Goal: Task Accomplishment & Management: Manage account settings

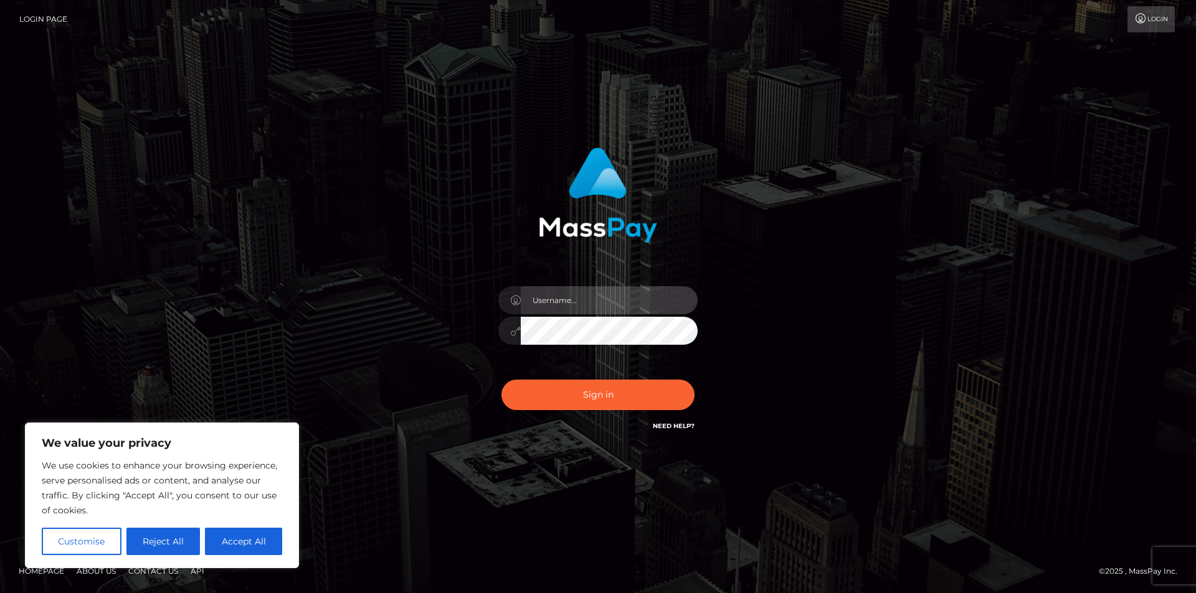
click at [567, 298] on input "text" at bounding box center [609, 300] width 177 height 28
drag, startPoint x: 197, startPoint y: 549, endPoint x: 232, endPoint y: 545, distance: 34.5
click at [201, 547] on div "Customise Reject All Accept All" at bounding box center [162, 541] width 240 height 27
click at [232, 545] on button "Accept All" at bounding box center [243, 541] width 77 height 27
checkbox input "true"
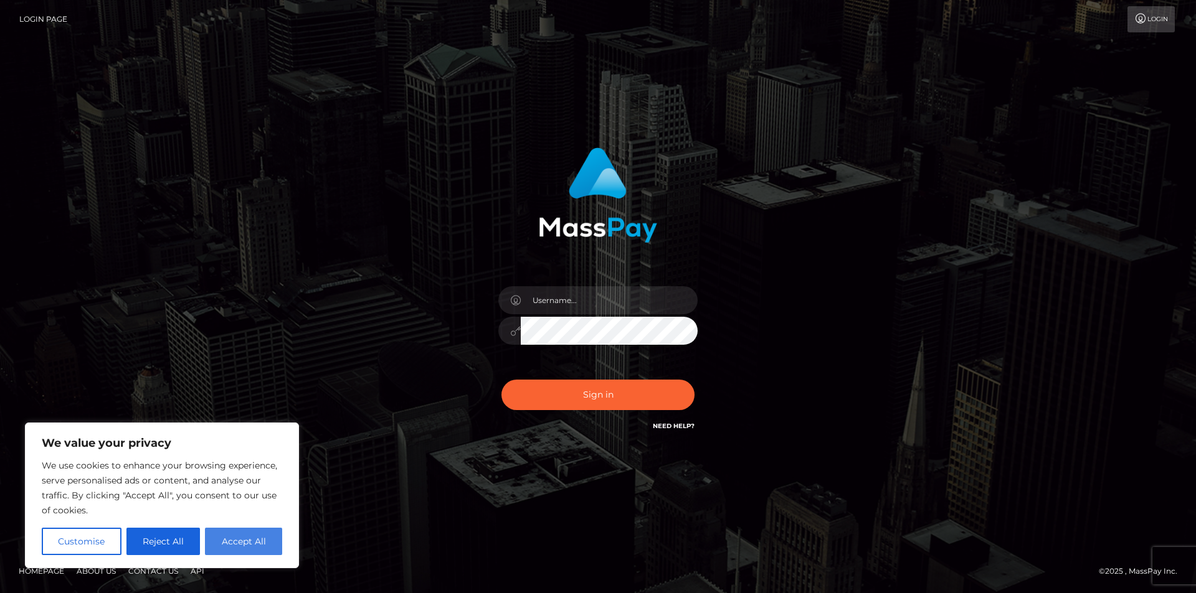
checkbox input "true"
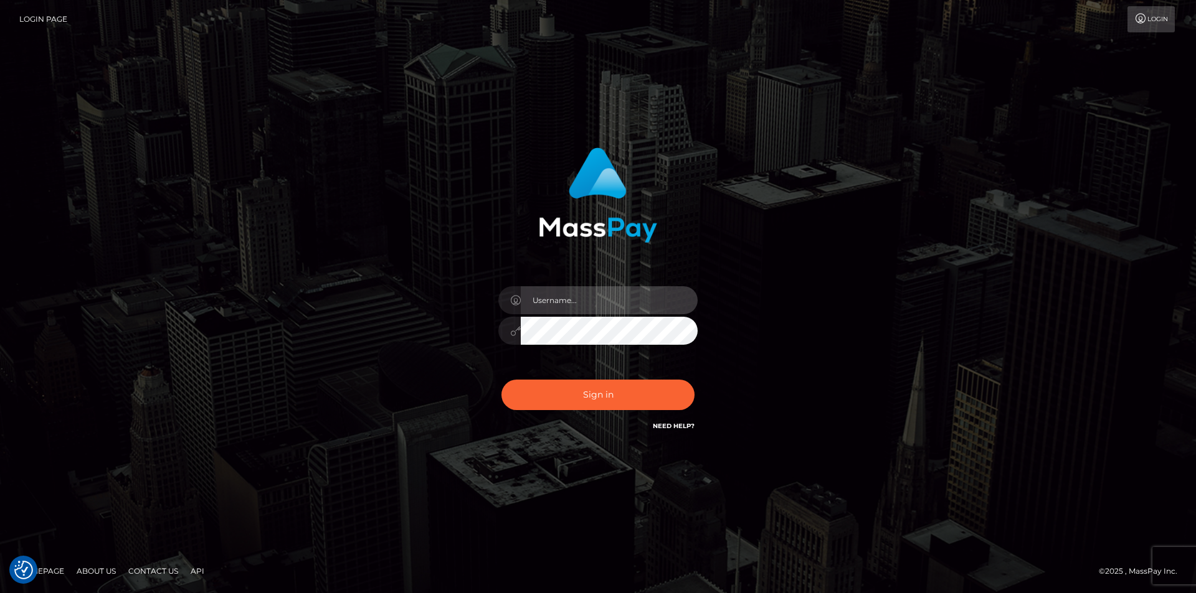
click at [620, 296] on input "text" at bounding box center [609, 300] width 177 height 28
type input "goddesstinaca@hotmail.com"
click at [499, 366] on div "goddesstinaca@hotmail.com" at bounding box center [598, 324] width 218 height 95
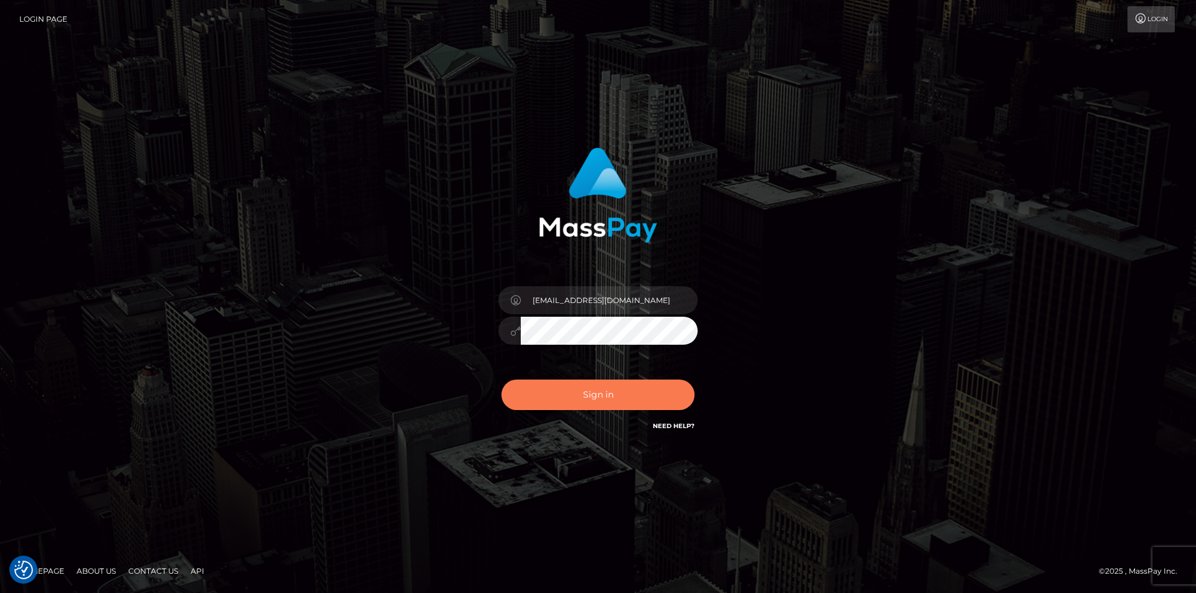
click at [599, 386] on button "Sign in" at bounding box center [597, 395] width 193 height 31
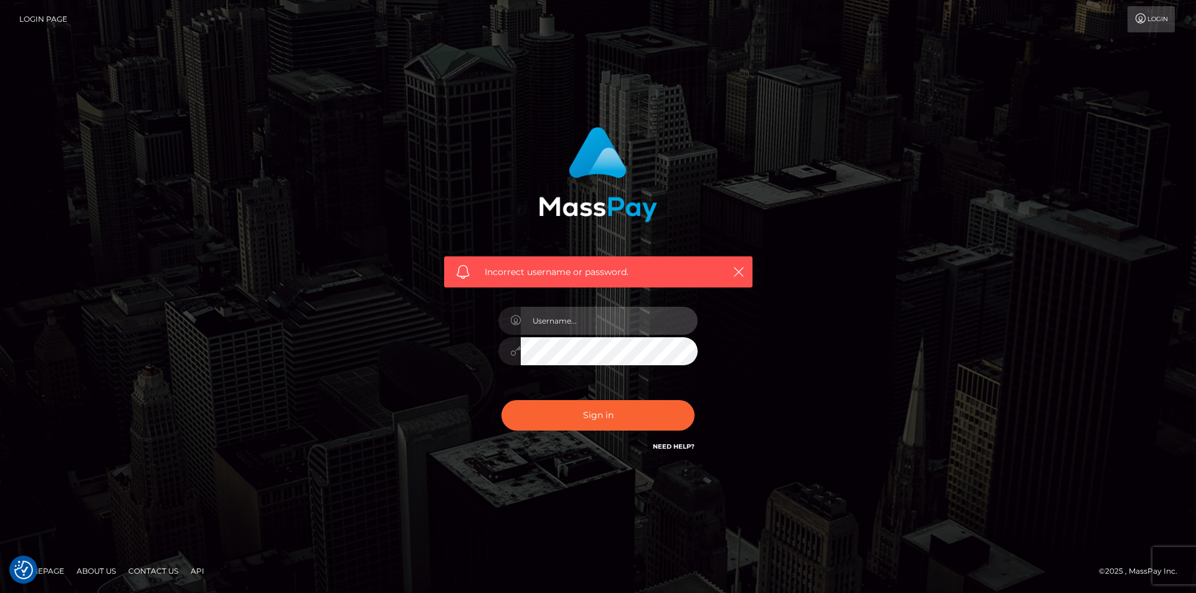
click at [586, 328] on input "text" at bounding box center [609, 321] width 177 height 28
type input "[EMAIL_ADDRESS][DOMAIN_NAME]"
click at [435, 360] on div "Incorrect username or password. goddesstinaca@hotmail.com" at bounding box center [598, 291] width 327 height 346
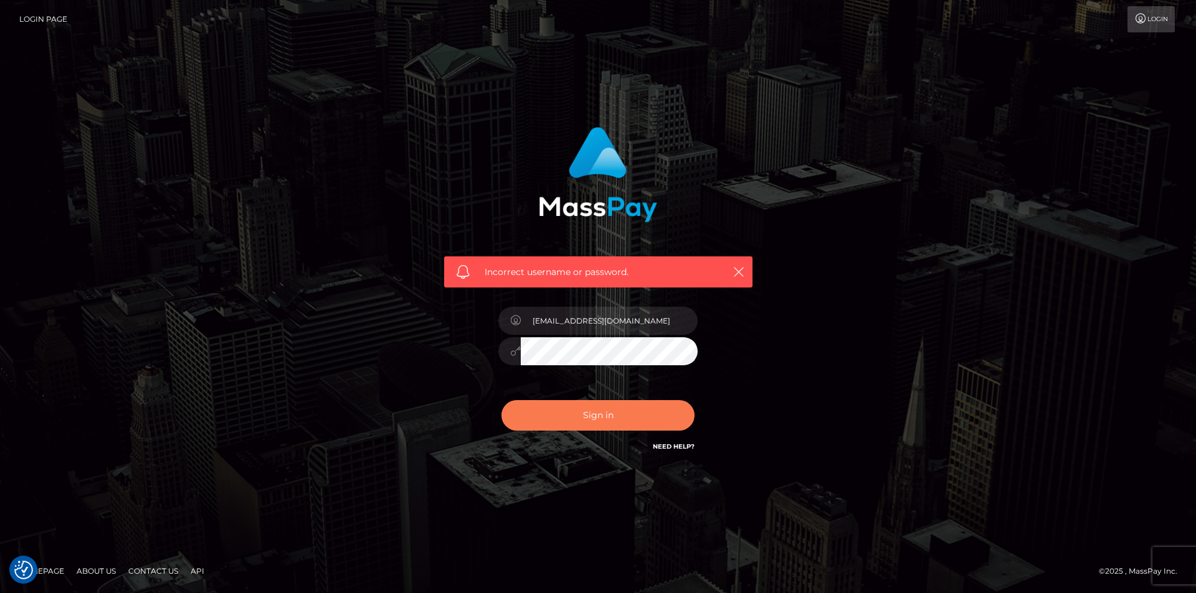
click at [564, 403] on button "Sign in" at bounding box center [597, 415] width 193 height 31
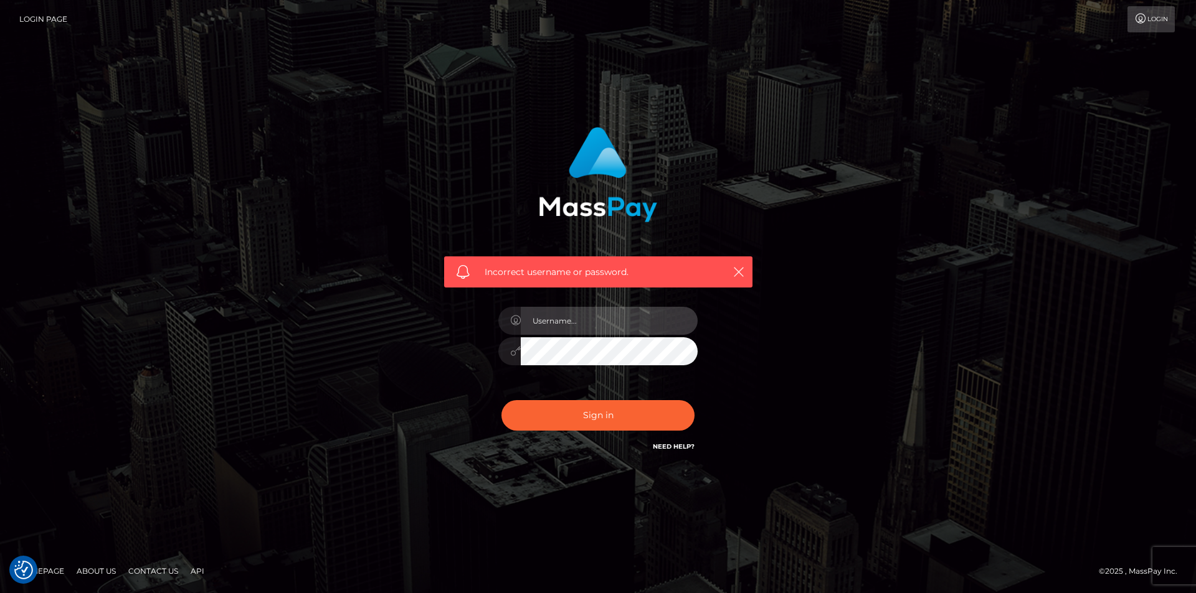
click at [563, 318] on input "text" at bounding box center [609, 321] width 177 height 28
type input "[EMAIL_ADDRESS][DOMAIN_NAME]"
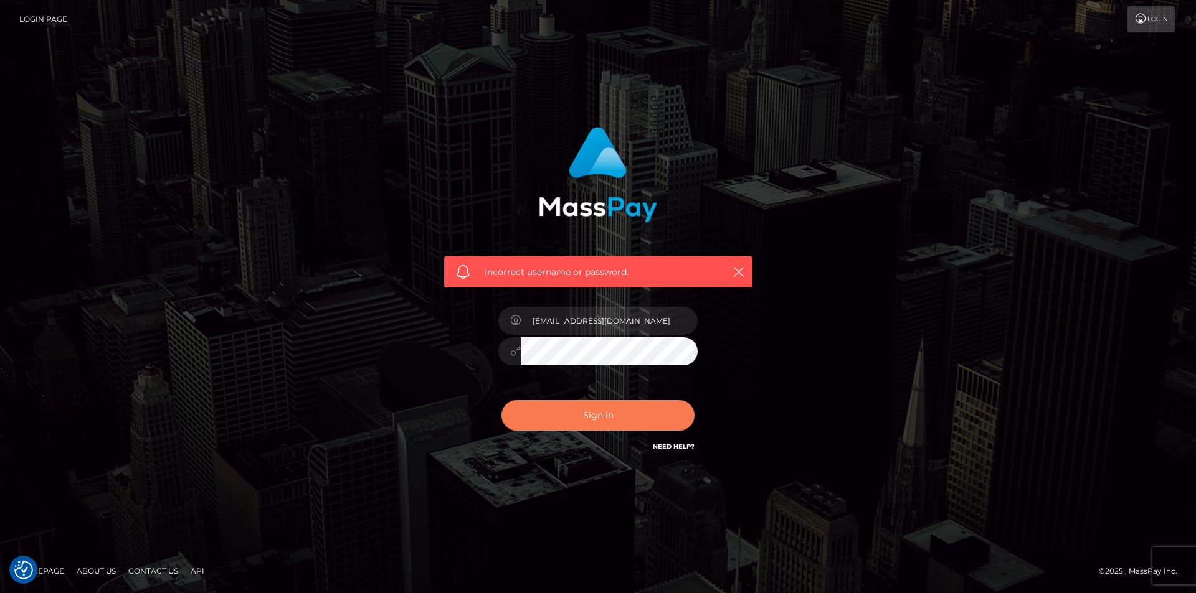
click at [621, 422] on button "Sign in" at bounding box center [597, 415] width 193 height 31
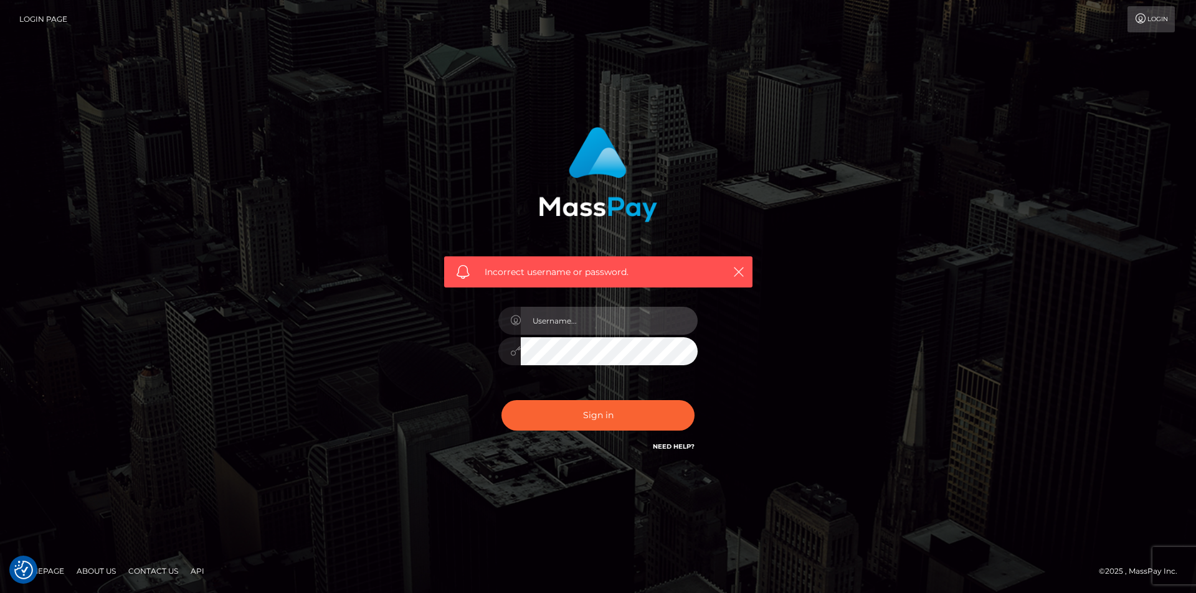
click at [540, 325] on input "text" at bounding box center [609, 321] width 177 height 28
drag, startPoint x: 590, startPoint y: 323, endPoint x: 702, endPoint y: 336, distance: 112.8
click at [700, 336] on div "goddesstinaca@hotmail.com" at bounding box center [598, 345] width 218 height 95
type input "goddesstinaca"
click at [545, 392] on div "goddesstinaca" at bounding box center [598, 345] width 218 height 95
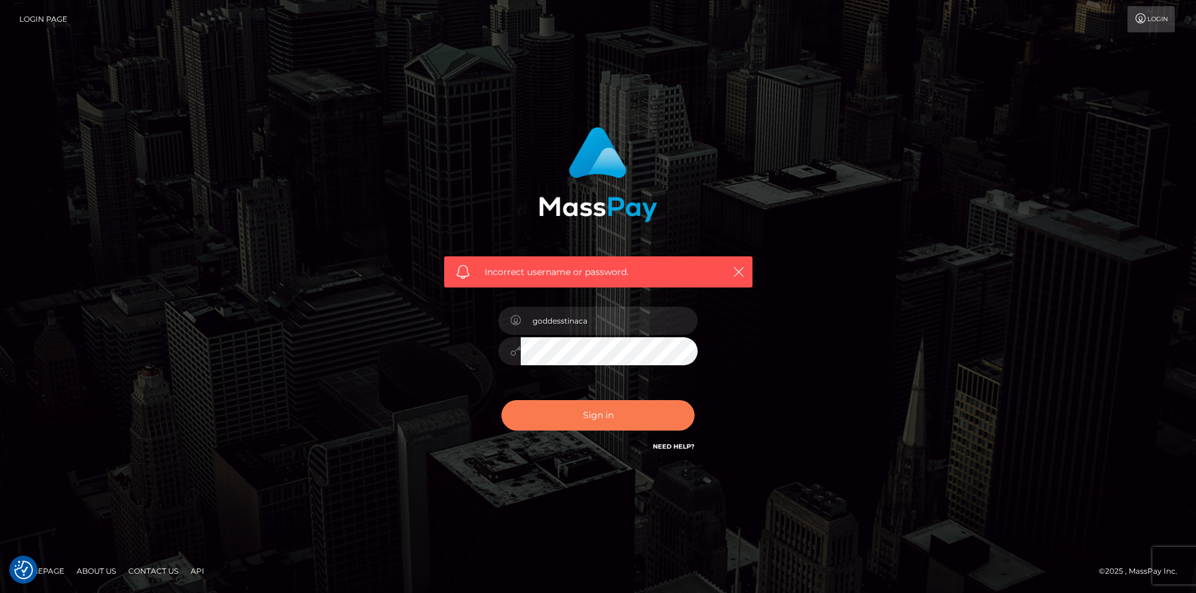
click at [578, 415] on button "Sign in" at bounding box center [597, 415] width 193 height 31
click at [685, 448] on link "Need Help?" at bounding box center [674, 447] width 42 height 8
click at [683, 446] on link "Need Help?" at bounding box center [674, 447] width 42 height 8
click at [414, 426] on div "Incorrect username or password." at bounding box center [598, 297] width 710 height 358
